Goal: Task Accomplishment & Management: Use online tool/utility

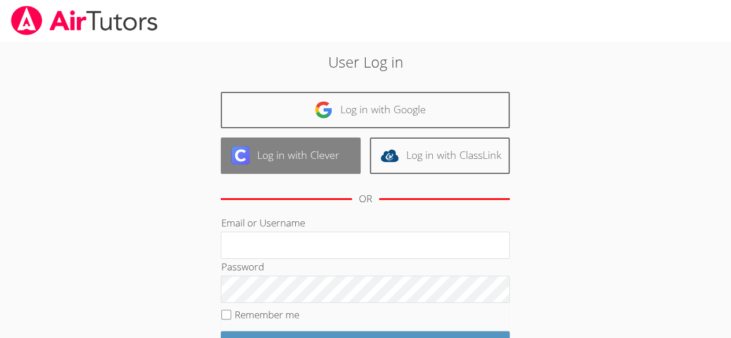
click at [261, 165] on link "Log in with Clever" at bounding box center [291, 156] width 140 height 36
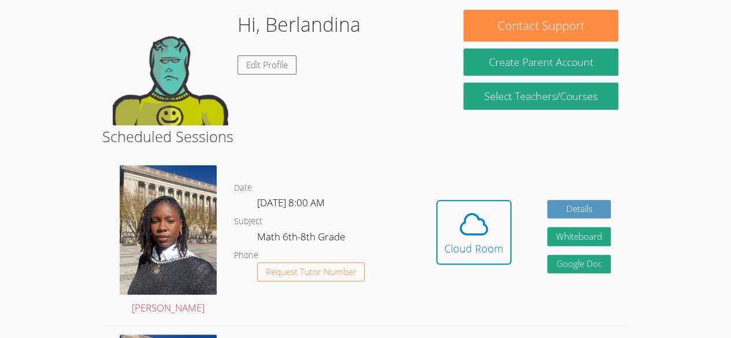
scroll to position [101, 0]
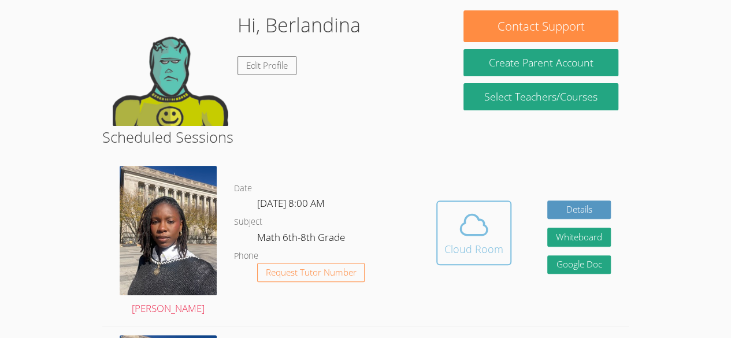
click at [467, 222] on icon at bounding box center [474, 225] width 32 height 32
click at [486, 239] on icon at bounding box center [474, 225] width 32 height 32
click at [491, 234] on span at bounding box center [474, 225] width 59 height 32
click at [472, 232] on icon at bounding box center [474, 225] width 32 height 32
click at [454, 225] on span at bounding box center [474, 225] width 59 height 32
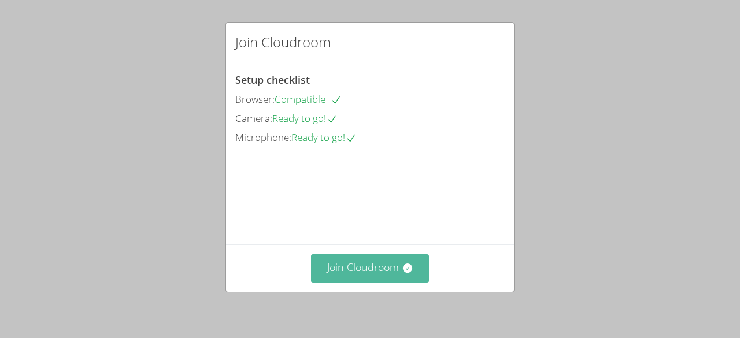
click at [364, 273] on button "Join Cloudroom" at bounding box center [370, 268] width 119 height 28
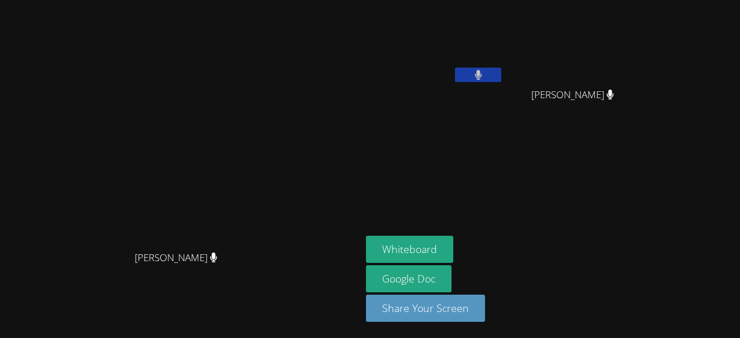
click at [606, 97] on icon at bounding box center [610, 95] width 8 height 10
click at [455, 76] on button at bounding box center [478, 75] width 46 height 14
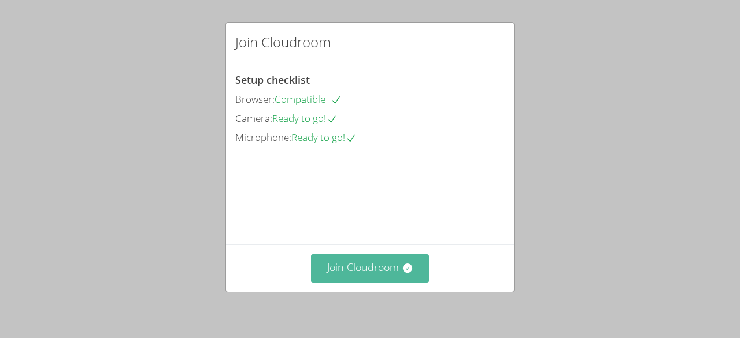
click at [348, 267] on button "Join Cloudroom" at bounding box center [370, 268] width 119 height 28
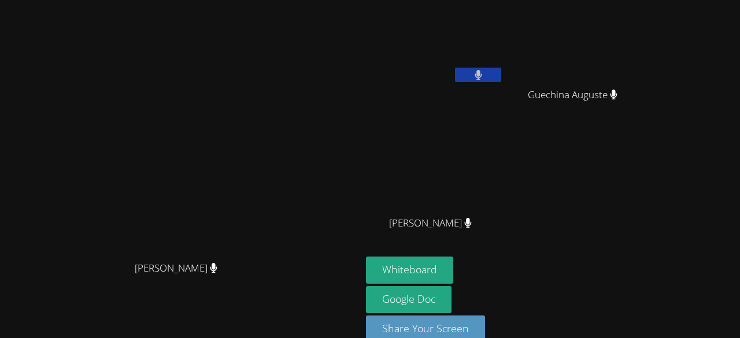
click at [1, 35] on main "[PERSON_NAME] [PERSON_NAME]" at bounding box center [180, 179] width 361 height 359
click at [485, 72] on icon at bounding box center [478, 75] width 12 height 10
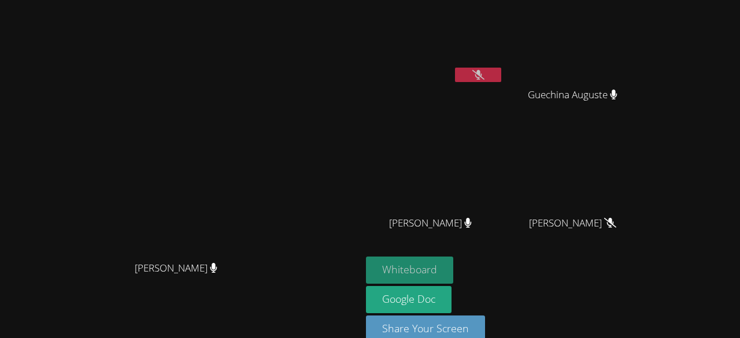
click at [453, 263] on button "Whiteboard" at bounding box center [409, 270] width 87 height 27
click at [485, 77] on icon at bounding box center [478, 75] width 12 height 10
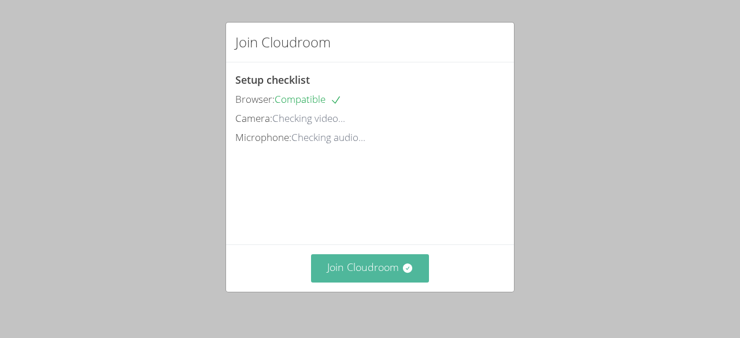
click at [387, 264] on button "Join Cloudroom" at bounding box center [370, 268] width 119 height 28
click at [363, 275] on button "Join Cloudroom" at bounding box center [370, 268] width 119 height 28
click at [356, 279] on button "Join Cloudroom" at bounding box center [370, 268] width 119 height 28
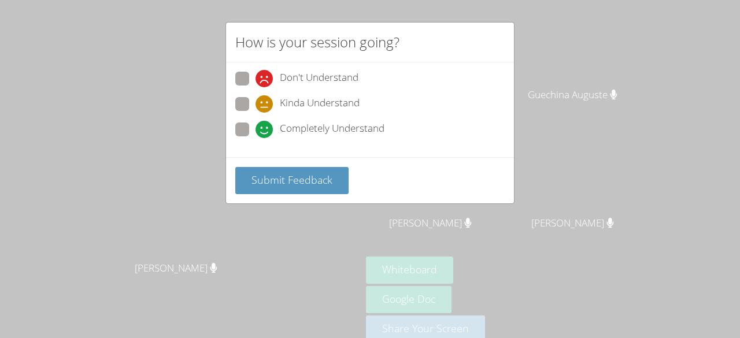
click at [356, 271] on div "How is your session going? Don't Understand Kinda Understand Completely Underst…" at bounding box center [370, 169] width 740 height 338
click at [328, 239] on div "How is your session going? Don't Understand Kinda Understand Completely Underst…" at bounding box center [370, 169] width 740 height 338
click at [320, 234] on div "How is your session going? Don't Understand Kinda Understand Completely Underst…" at bounding box center [370, 169] width 740 height 338
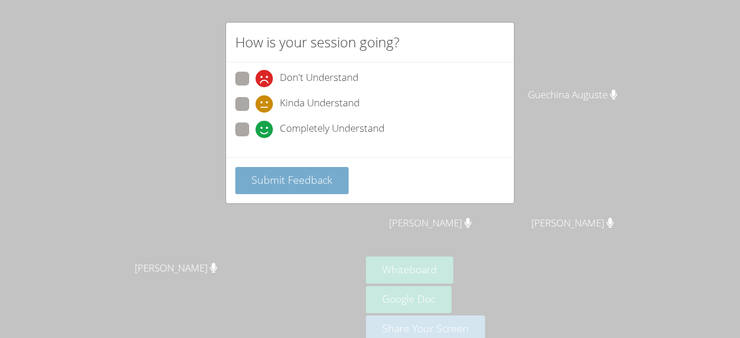
click at [313, 191] on button "Submit Feedback" at bounding box center [291, 180] width 113 height 27
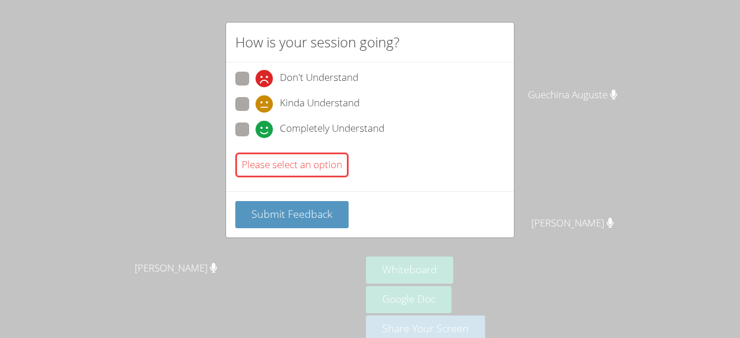
click at [299, 186] on div "Don't Understand Kinda Understand Completely Understand Please select an option" at bounding box center [370, 126] width 288 height 129
click at [290, 179] on div "Please select an option" at bounding box center [369, 165] width 269 height 34
click at [318, 176] on div "Please select an option" at bounding box center [369, 165] width 269 height 34
click at [330, 162] on div "Please select an option" at bounding box center [291, 165] width 113 height 25
click at [320, 175] on div "Please select an option" at bounding box center [369, 165] width 269 height 34
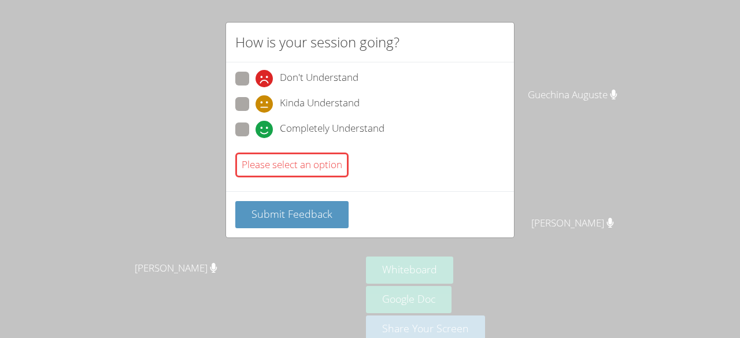
click at [299, 266] on div "How is your session going? Don't Understand Kinda Understand Completely Underst…" at bounding box center [370, 169] width 740 height 338
click at [308, 180] on div "Don't Understand Kinda Understand Completely Understand Please select an option" at bounding box center [370, 126] width 288 height 129
click at [294, 217] on span "Submit Feedback" at bounding box center [292, 214] width 81 height 14
click at [291, 220] on button "Submit Feedback" at bounding box center [291, 214] width 113 height 27
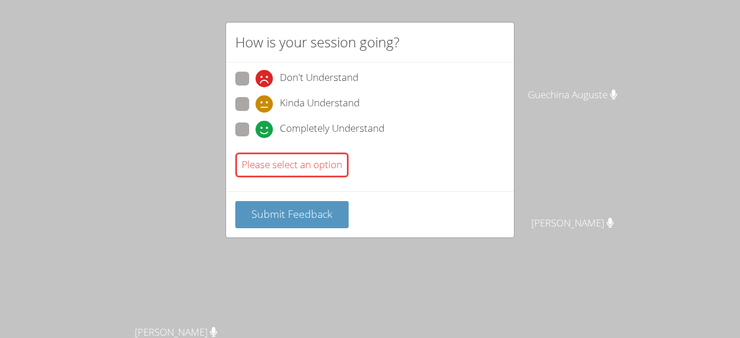
click at [420, 278] on div "How is your session going? Don't Understand Kinda Understand Completely Underst…" at bounding box center [370, 169] width 740 height 338
click at [522, 24] on div "How is your session going? Don't Understand Kinda Understand Completely Underst…" at bounding box center [370, 169] width 740 height 338
click at [269, 107] on icon at bounding box center [264, 103] width 17 height 17
click at [265, 107] on input "Kinda Understand" at bounding box center [261, 102] width 10 height 10
radio input "true"
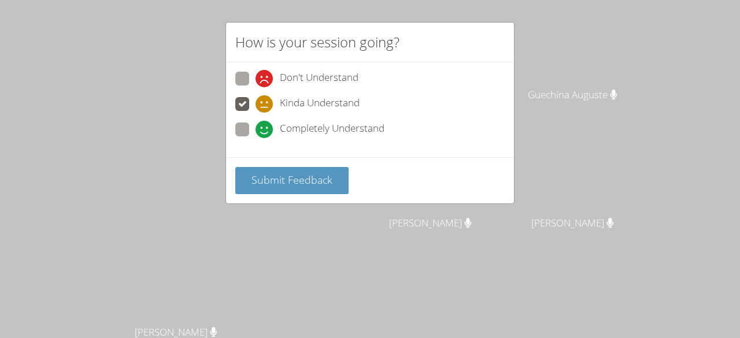
click at [302, 222] on div "How is your session going? Don't Understand Kinda Understand Completely Underst…" at bounding box center [370, 169] width 740 height 338
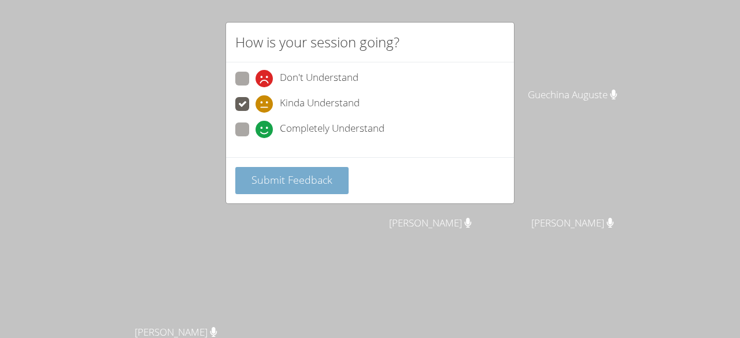
click at [298, 187] on button "Submit Feedback" at bounding box center [291, 180] width 113 height 27
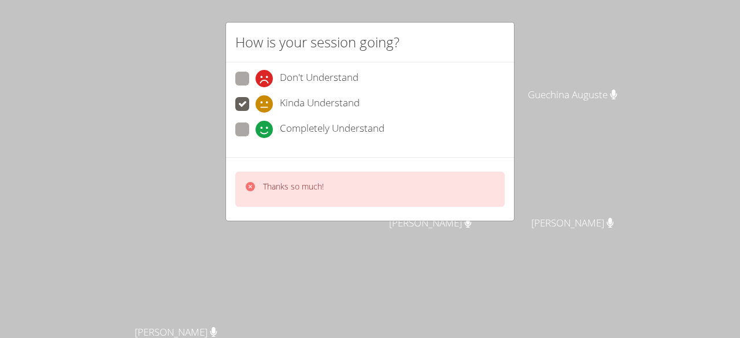
click at [291, 197] on div "Thanks so much!" at bounding box center [369, 189] width 269 height 35
click at [256, 194] on div "Thanks so much!" at bounding box center [284, 189] width 79 height 17
click at [260, 98] on icon at bounding box center [264, 103] width 17 height 17
click at [260, 98] on input "Kinda Understand" at bounding box center [261, 102] width 10 height 10
click at [264, 105] on icon at bounding box center [264, 103] width 17 height 17
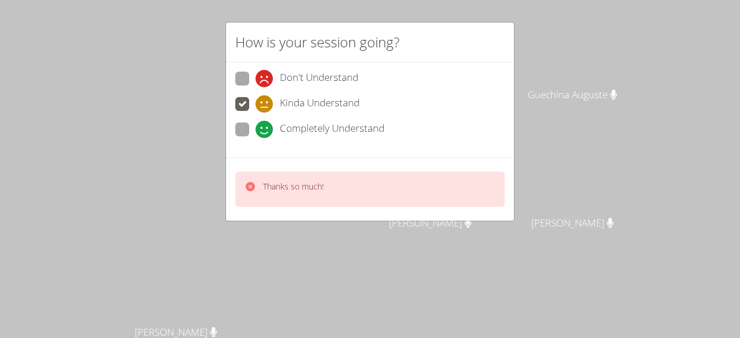
click at [264, 105] on input "Kinda Understand" at bounding box center [261, 102] width 10 height 10
click at [256, 113] on span at bounding box center [256, 113] width 0 height 0
click at [256, 107] on input "Kinda Understand" at bounding box center [261, 102] width 10 height 10
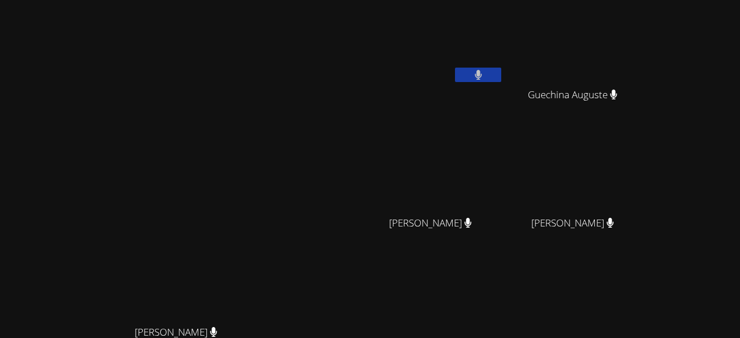
click at [284, 92] on div "[PERSON_NAME] [PERSON_NAME]" at bounding box center [181, 244] width 352 height 478
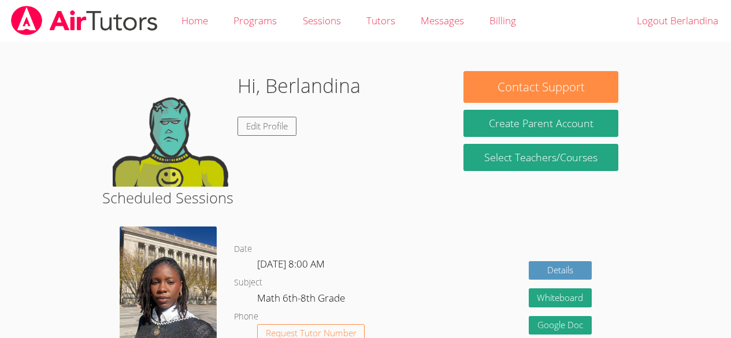
scroll to position [101, 0]
